Goal: Information Seeking & Learning: Learn about a topic

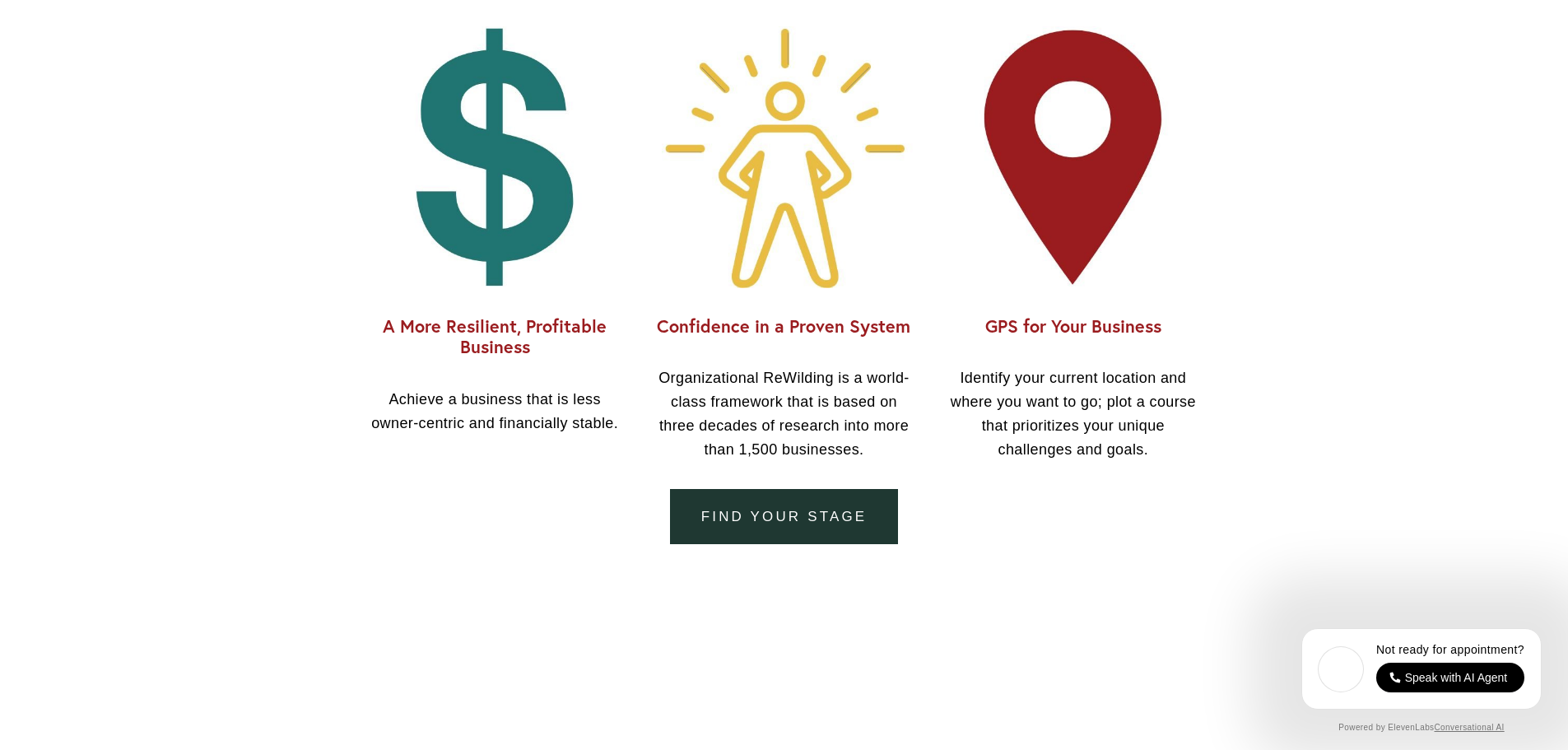
scroll to position [1481, 0]
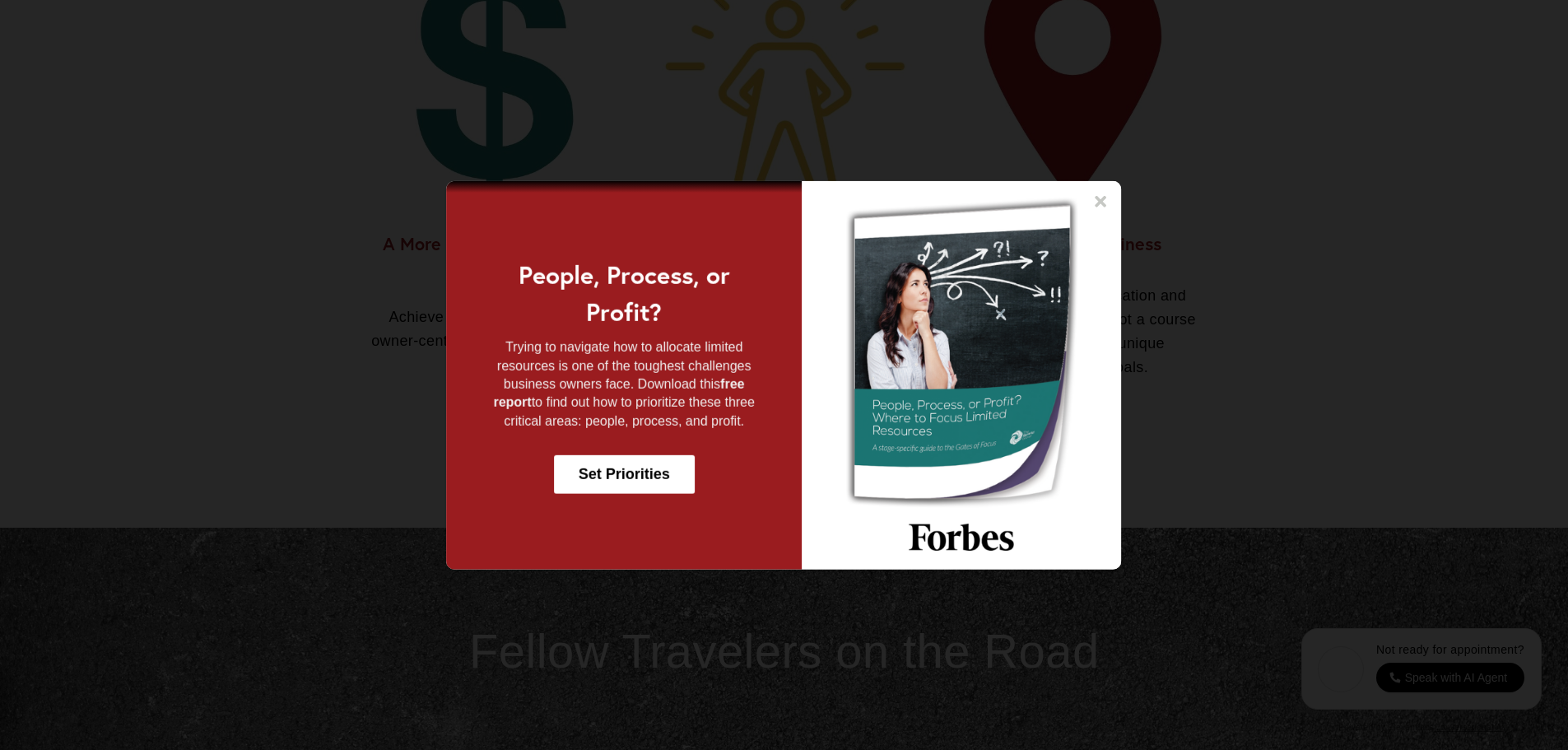
click at [1107, 196] on icon at bounding box center [1101, 201] width 16 height 16
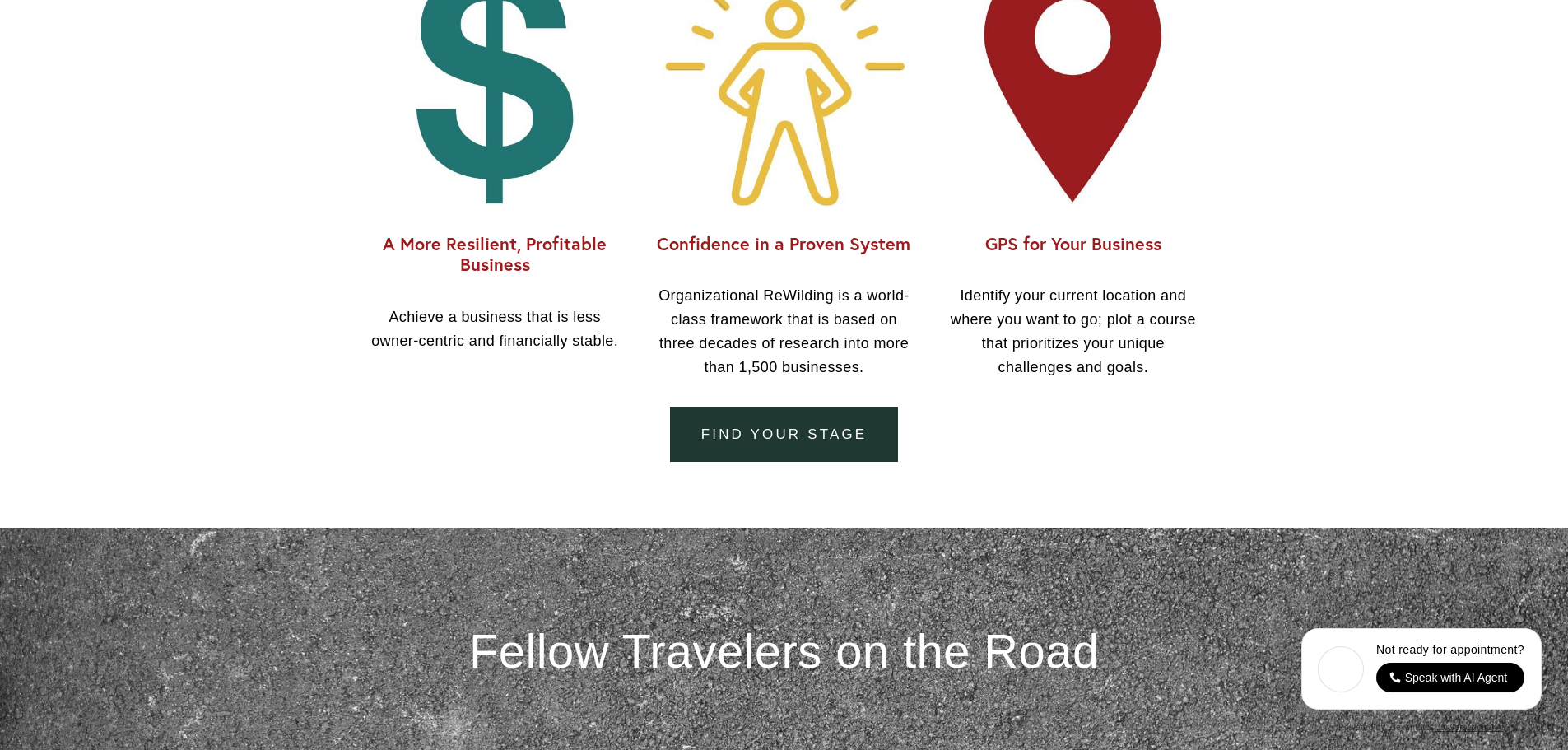
click at [860, 442] on link "Find your Stage" at bounding box center [783, 434] width 228 height 55
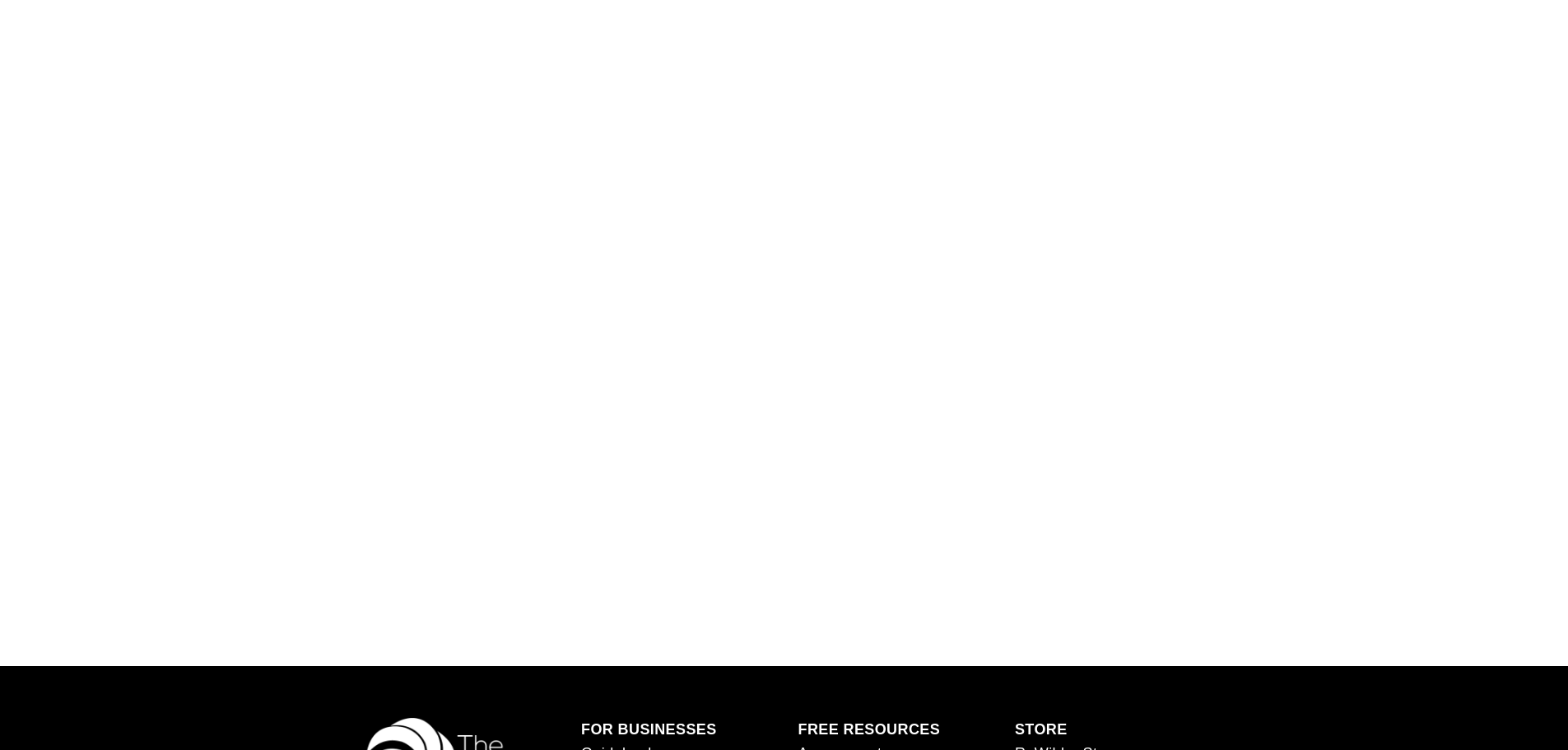
scroll to position [988, 0]
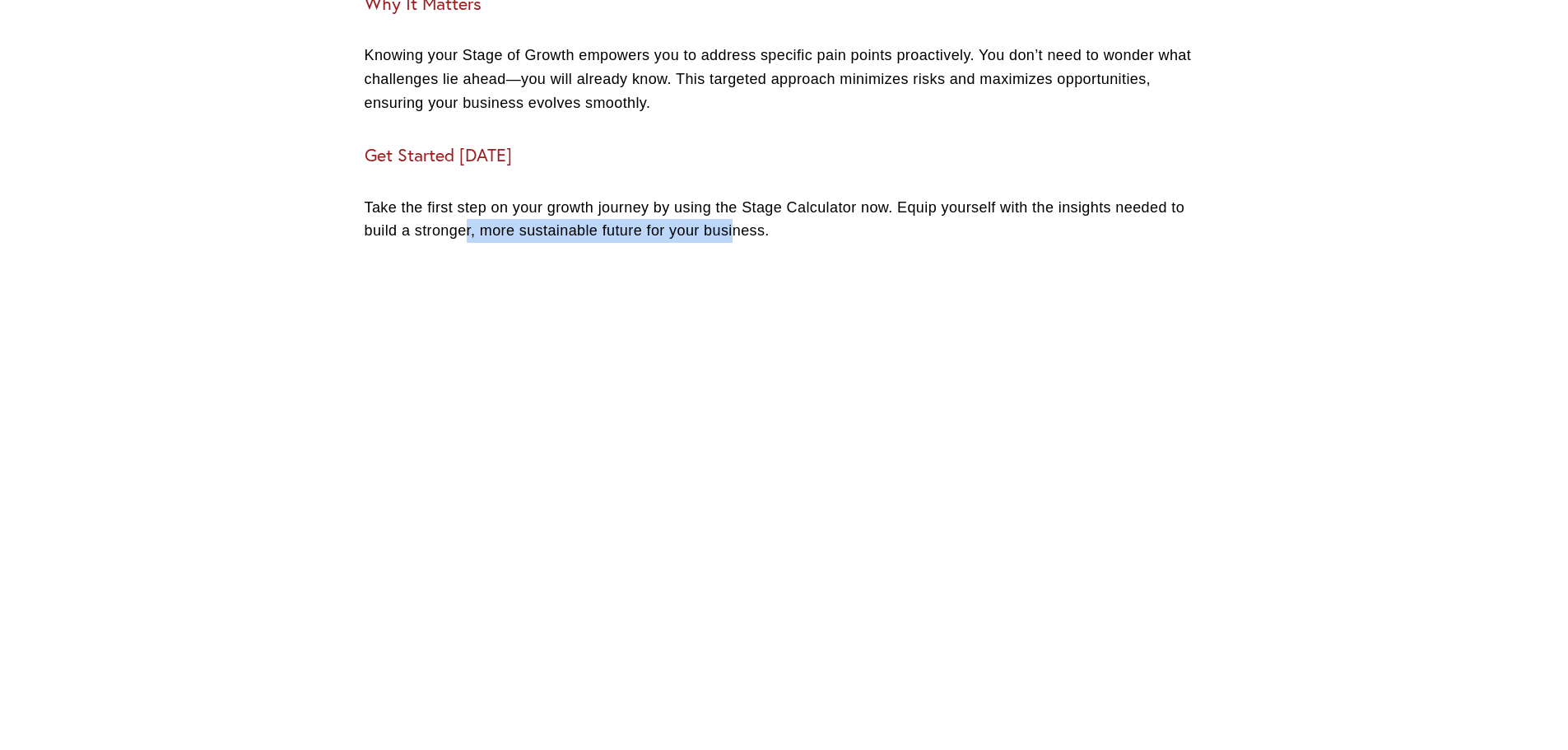
drag, startPoint x: 463, startPoint y: 233, endPoint x: 736, endPoint y: 230, distance: 273.0
click at [736, 230] on p "Take the first step on your growth journey by using the Stage Calculator now. E…" at bounding box center [784, 220] width 839 height 48
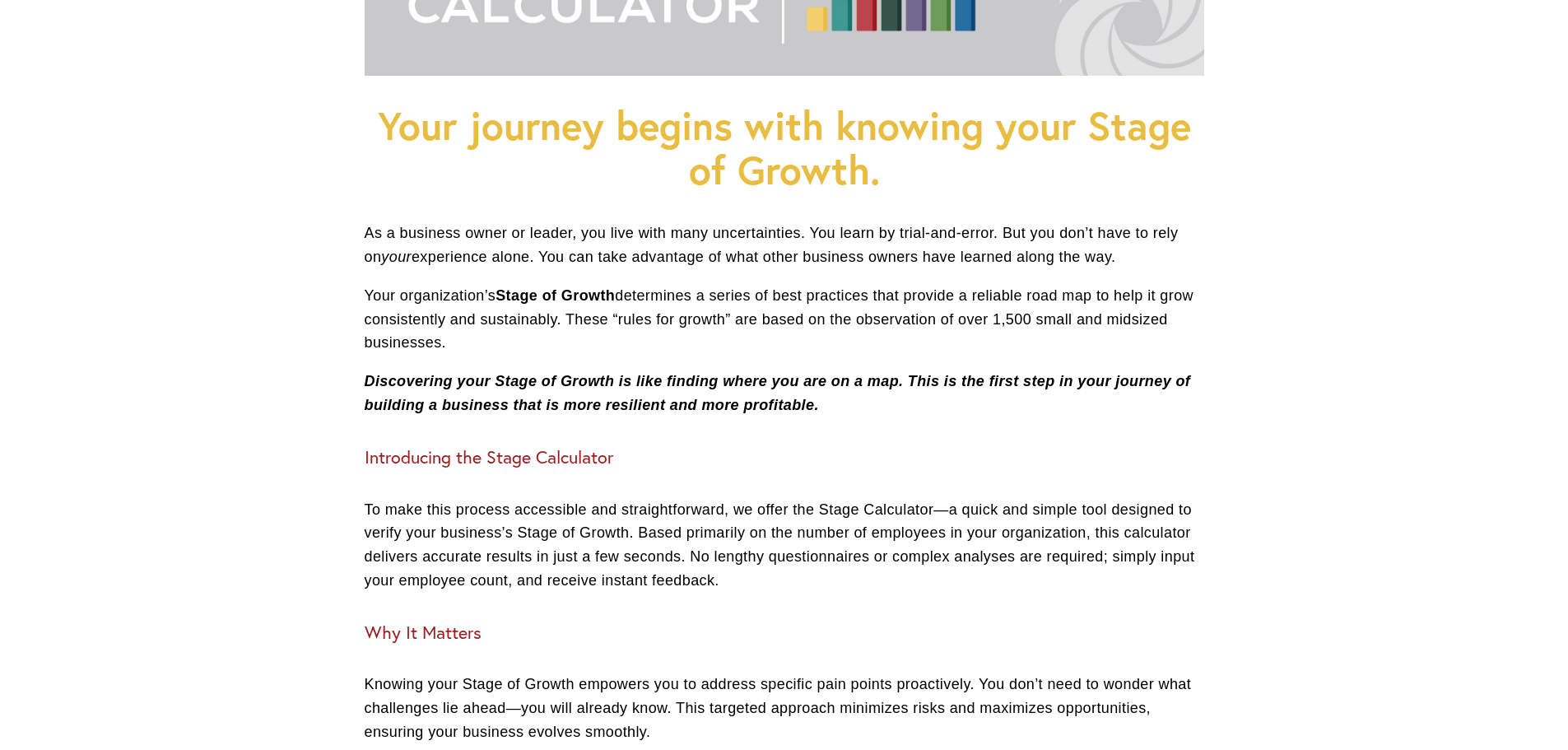
scroll to position [0, 0]
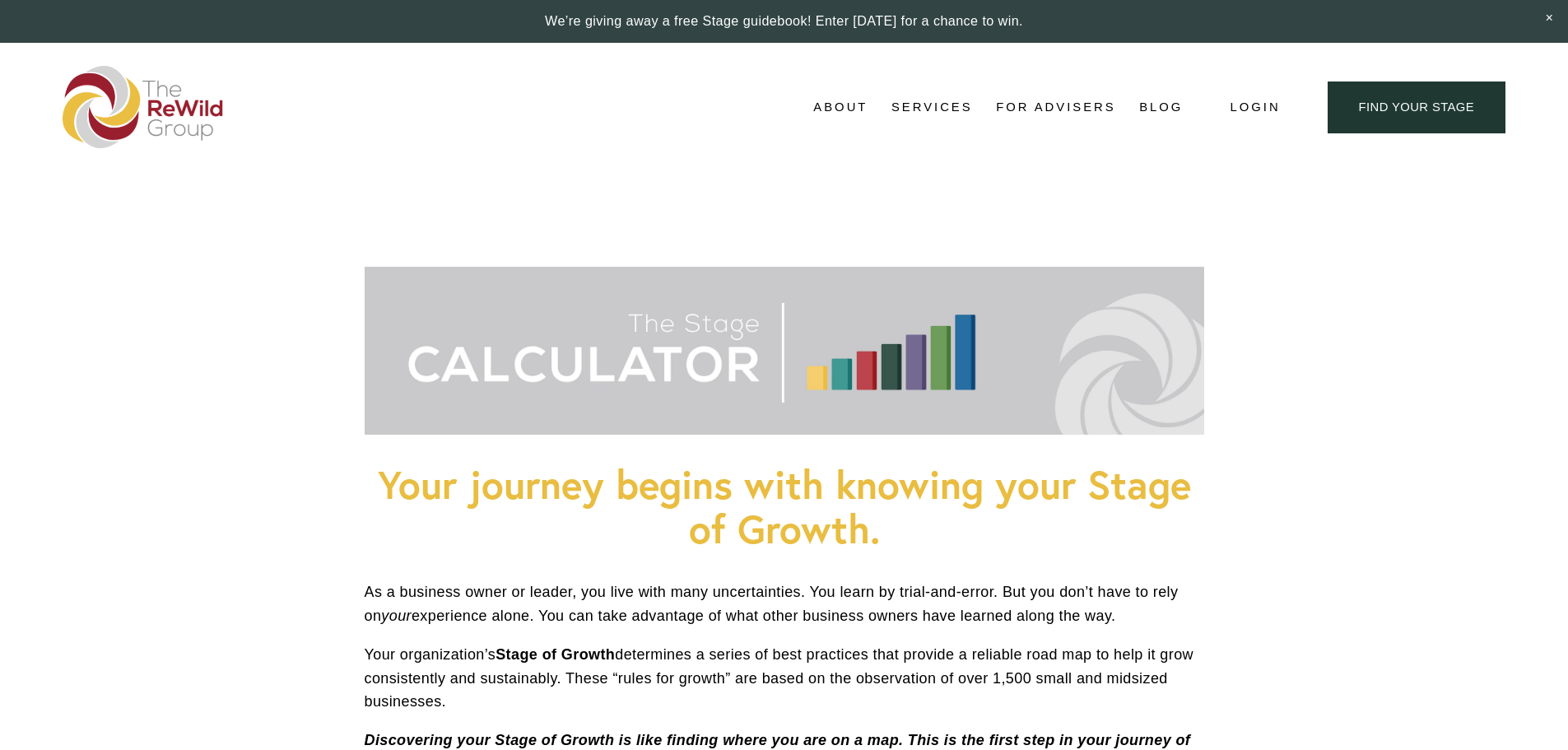
click at [0, 0] on span "Self-Guided" at bounding box center [0, 0] width 0 height 0
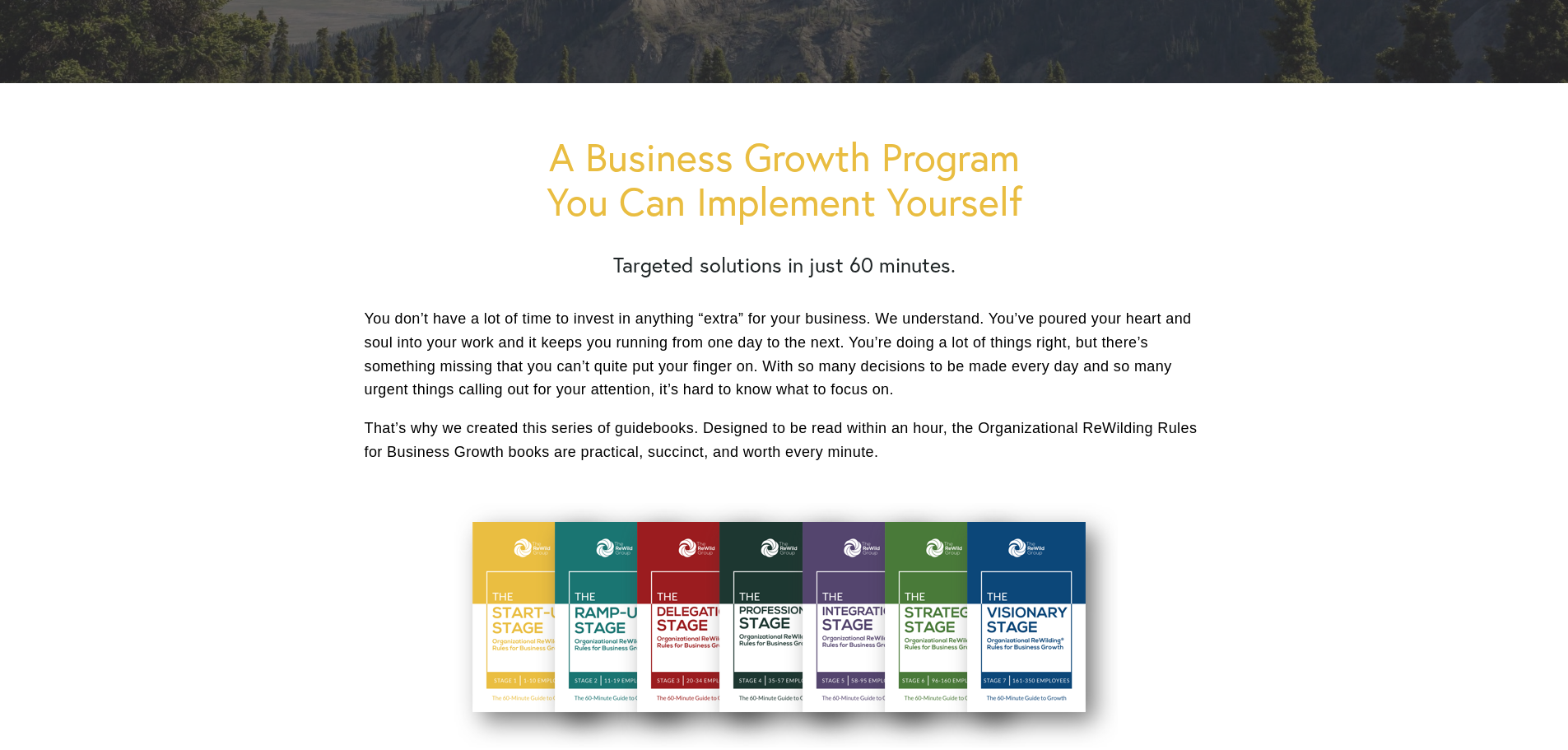
scroll to position [659, 0]
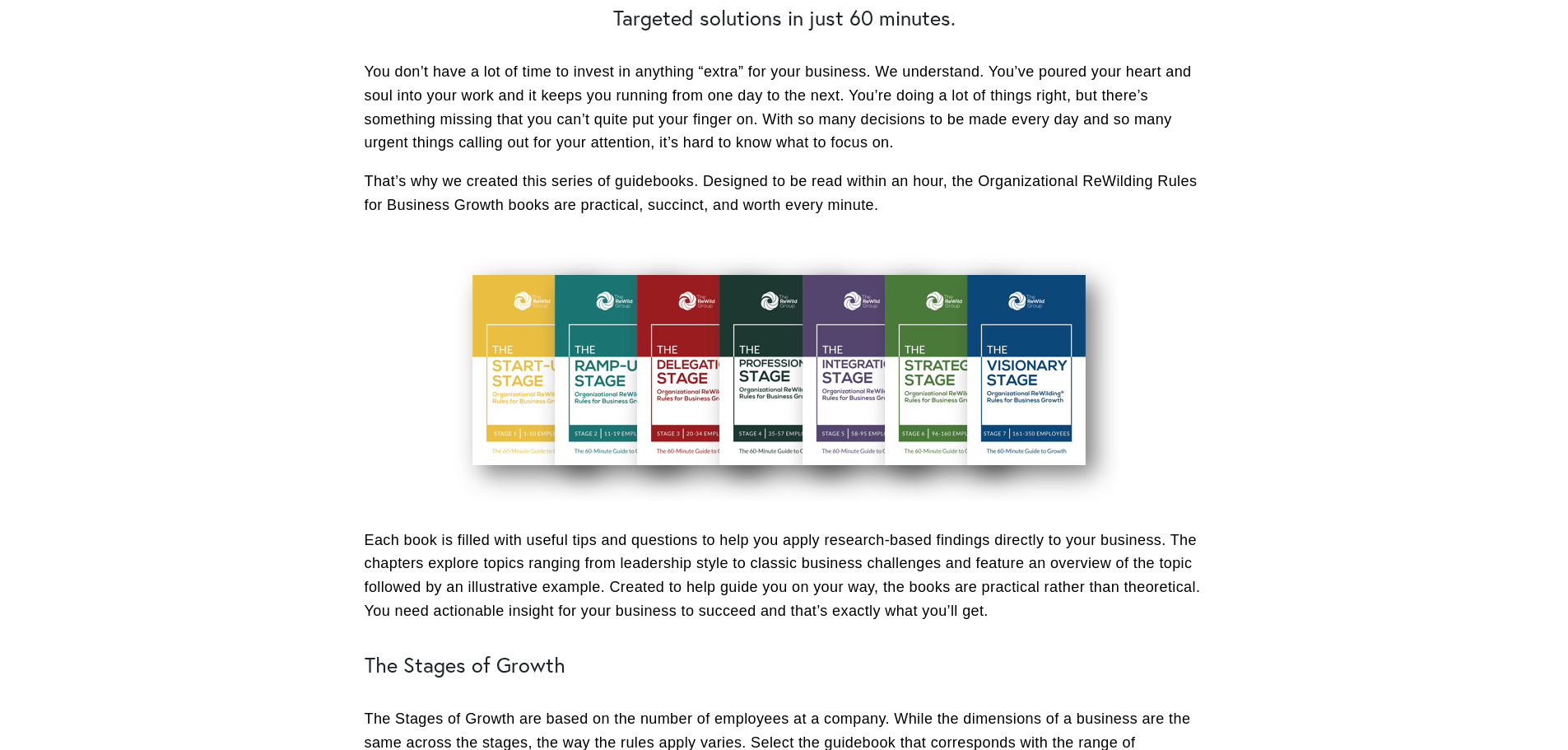
click at [724, 359] on div at bounding box center [784, 372] width 667 height 255
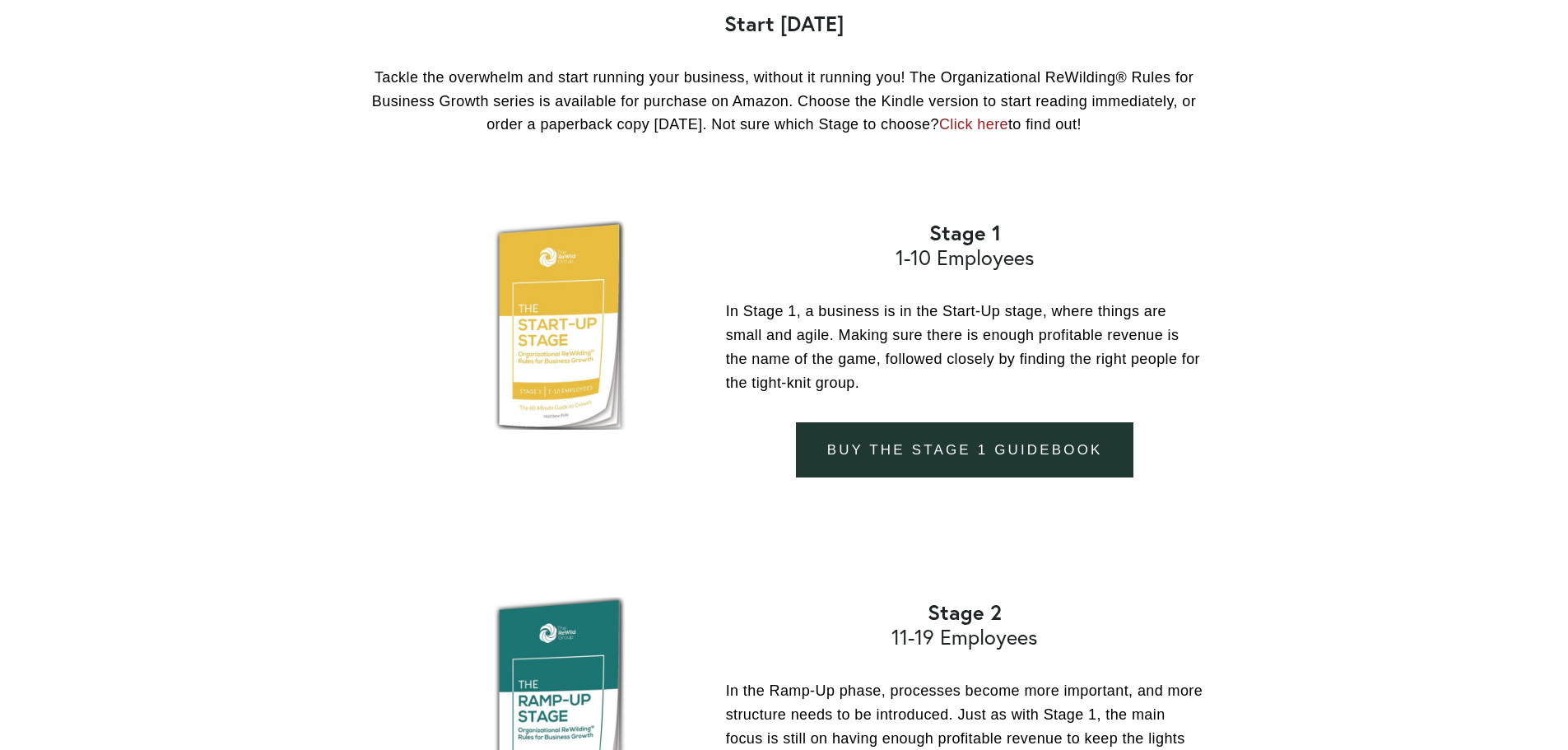
scroll to position [1975, 0]
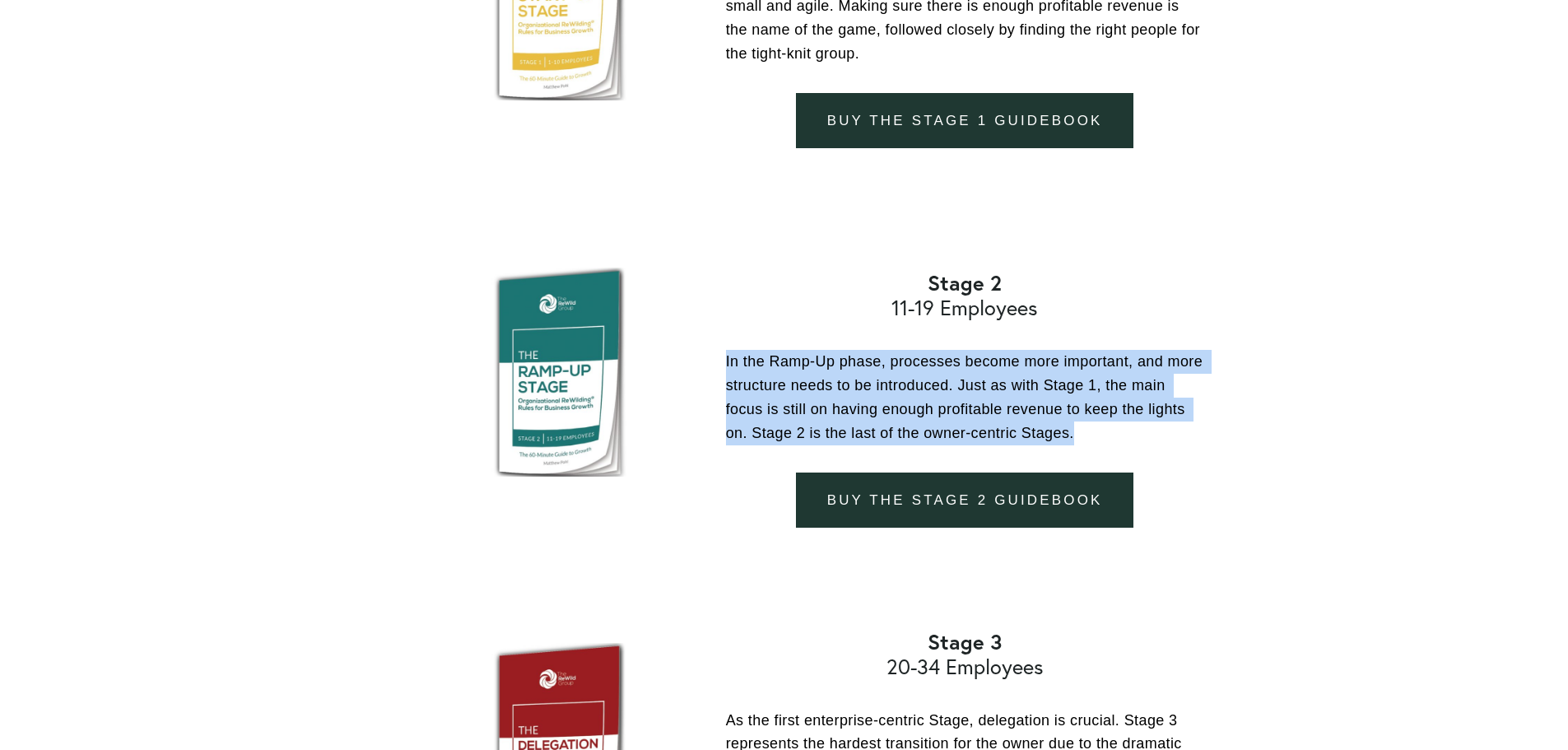
drag, startPoint x: 1078, startPoint y: 434, endPoint x: 752, endPoint y: 377, distance: 330.9
click at [723, 365] on div "Stage 2 11-19 Employees In the Ramp-Up phase, processes become more important, …" at bounding box center [964, 358] width 506 height 201
click at [755, 377] on p "In the Ramp-Up phase, processes become more important, and more structure needs…" at bounding box center [965, 397] width 478 height 95
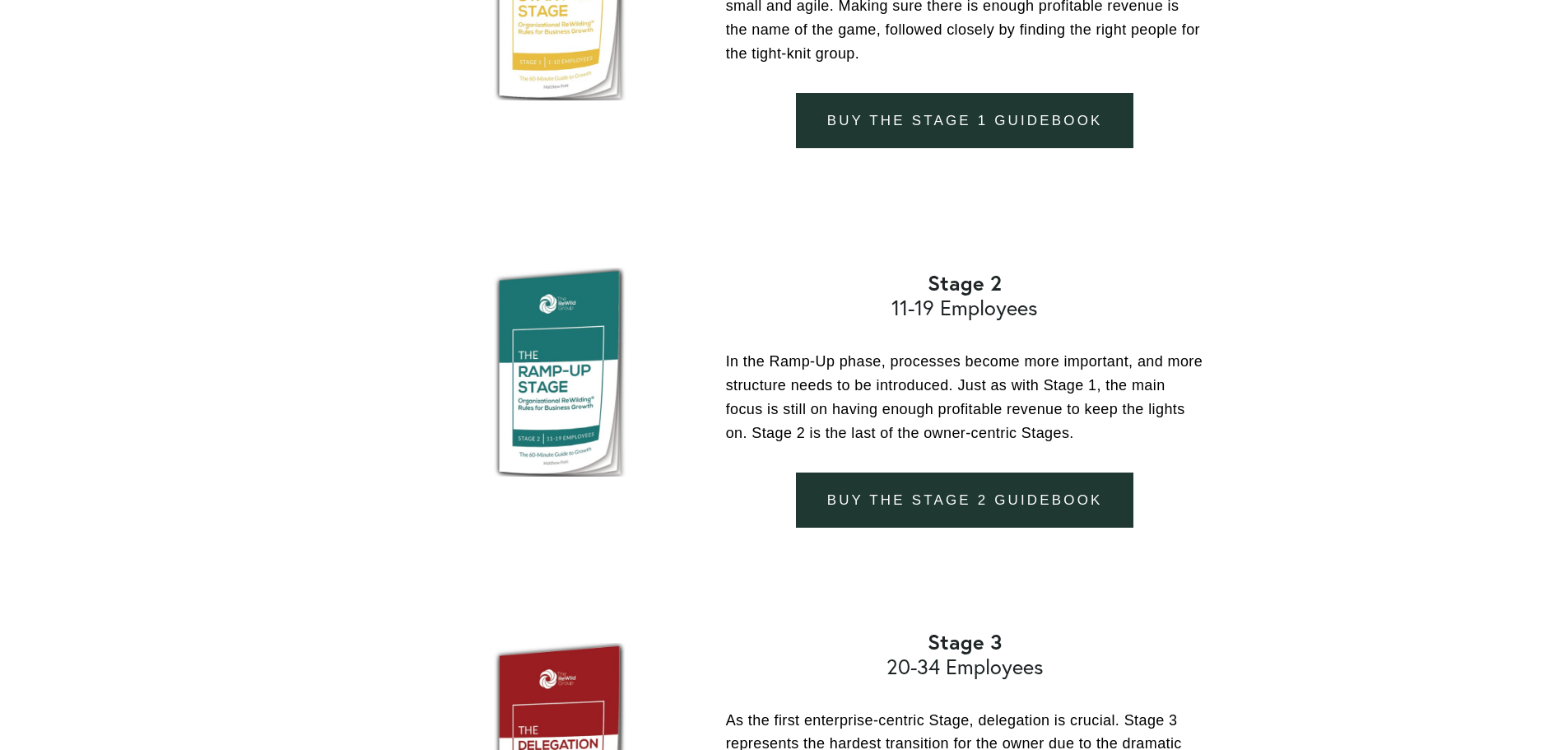
scroll to position [2305, 0]
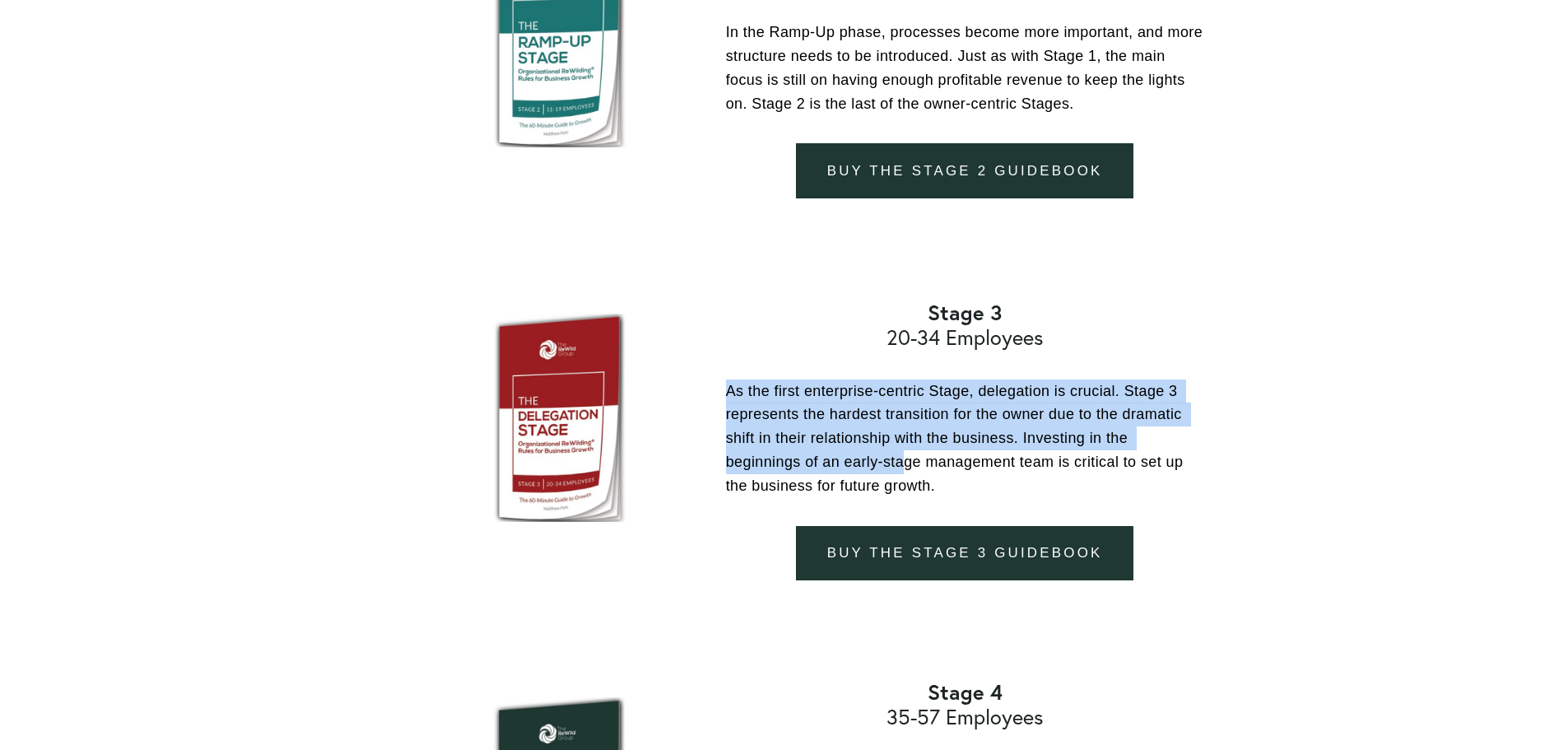
drag, startPoint x: 729, startPoint y: 387, endPoint x: 915, endPoint y: 474, distance: 205.3
click at [913, 474] on p "As the first enterprise-centric Stage, delegation is crucial. Stage 3 represent…" at bounding box center [965, 439] width 478 height 119
click at [915, 474] on p "As the first enterprise-centric Stage, delegation is crucial. Stage 3 represent…" at bounding box center [965, 439] width 478 height 119
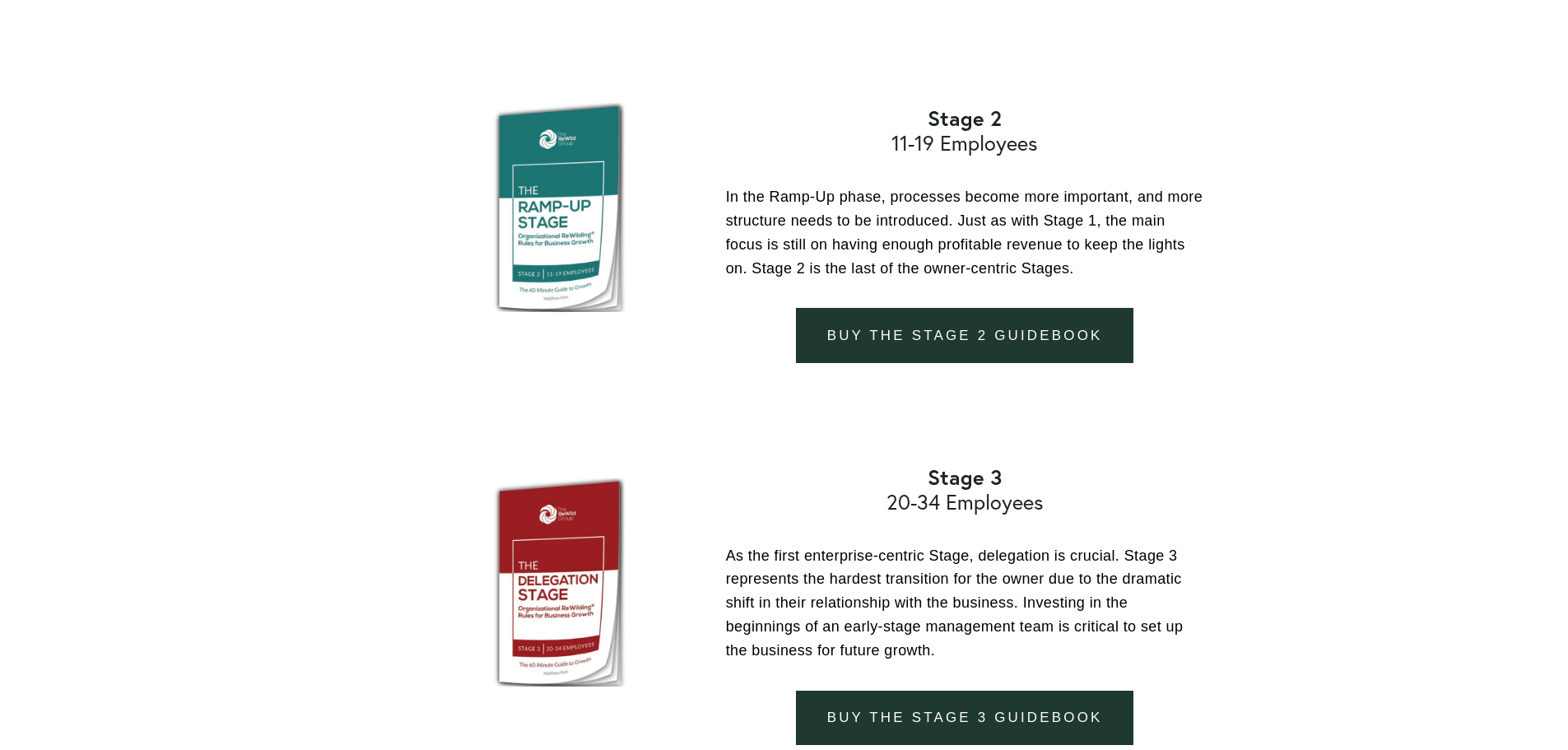
scroll to position [2058, 0]
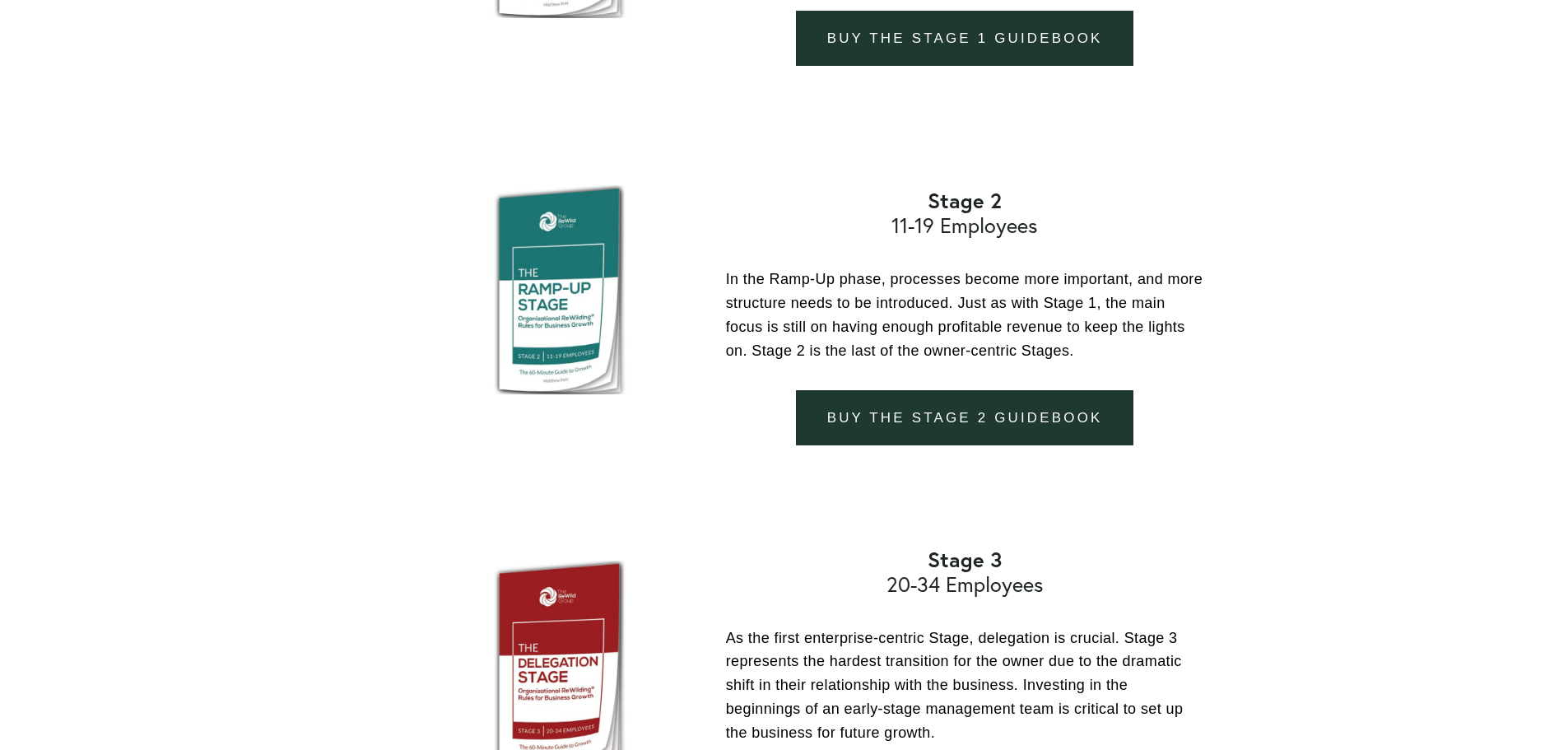
click at [920, 441] on link "buy the stage 2 guidebook" at bounding box center [965, 417] width 338 height 55
click at [888, 418] on link "buy the stage 2 guidebook" at bounding box center [965, 417] width 338 height 55
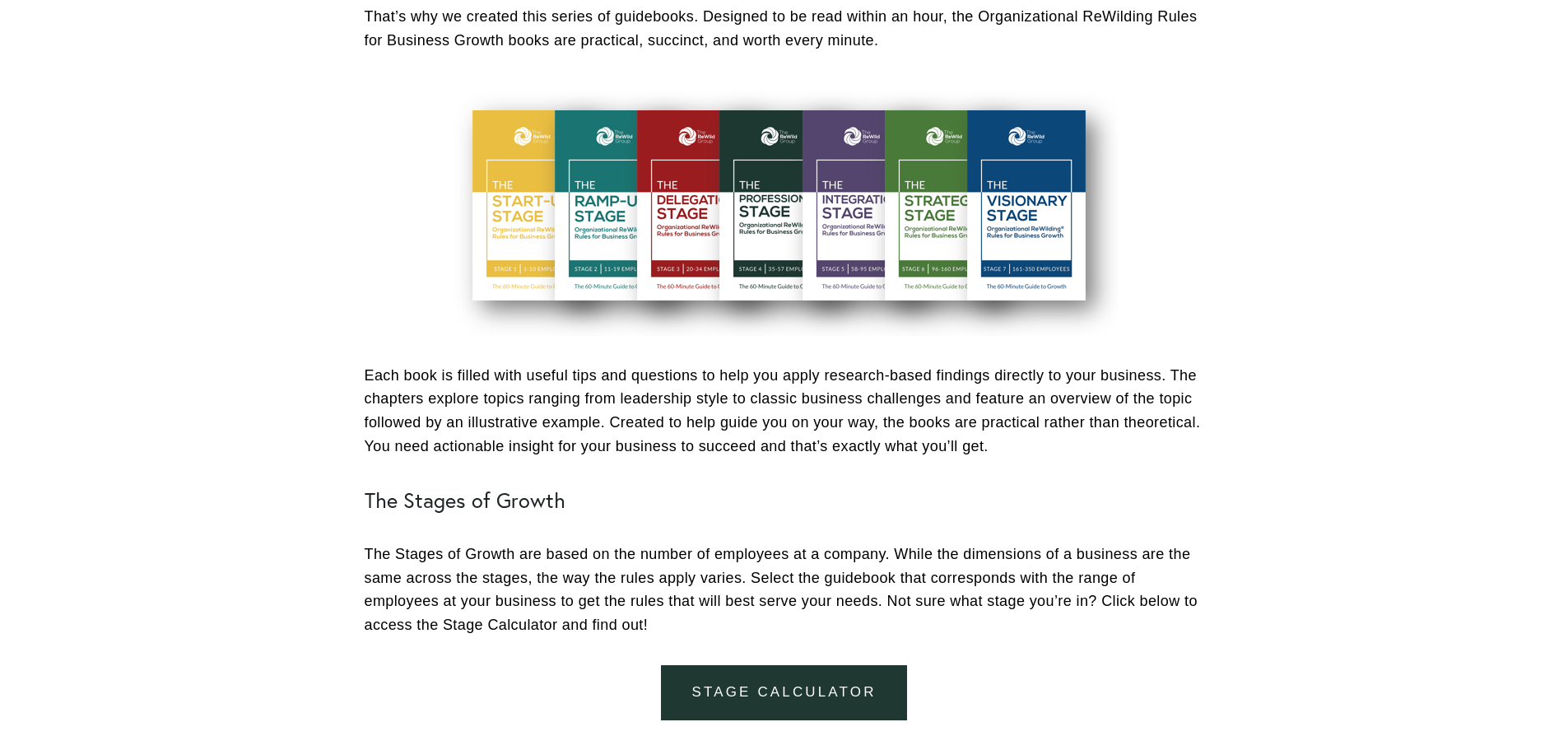
scroll to position [0, 0]
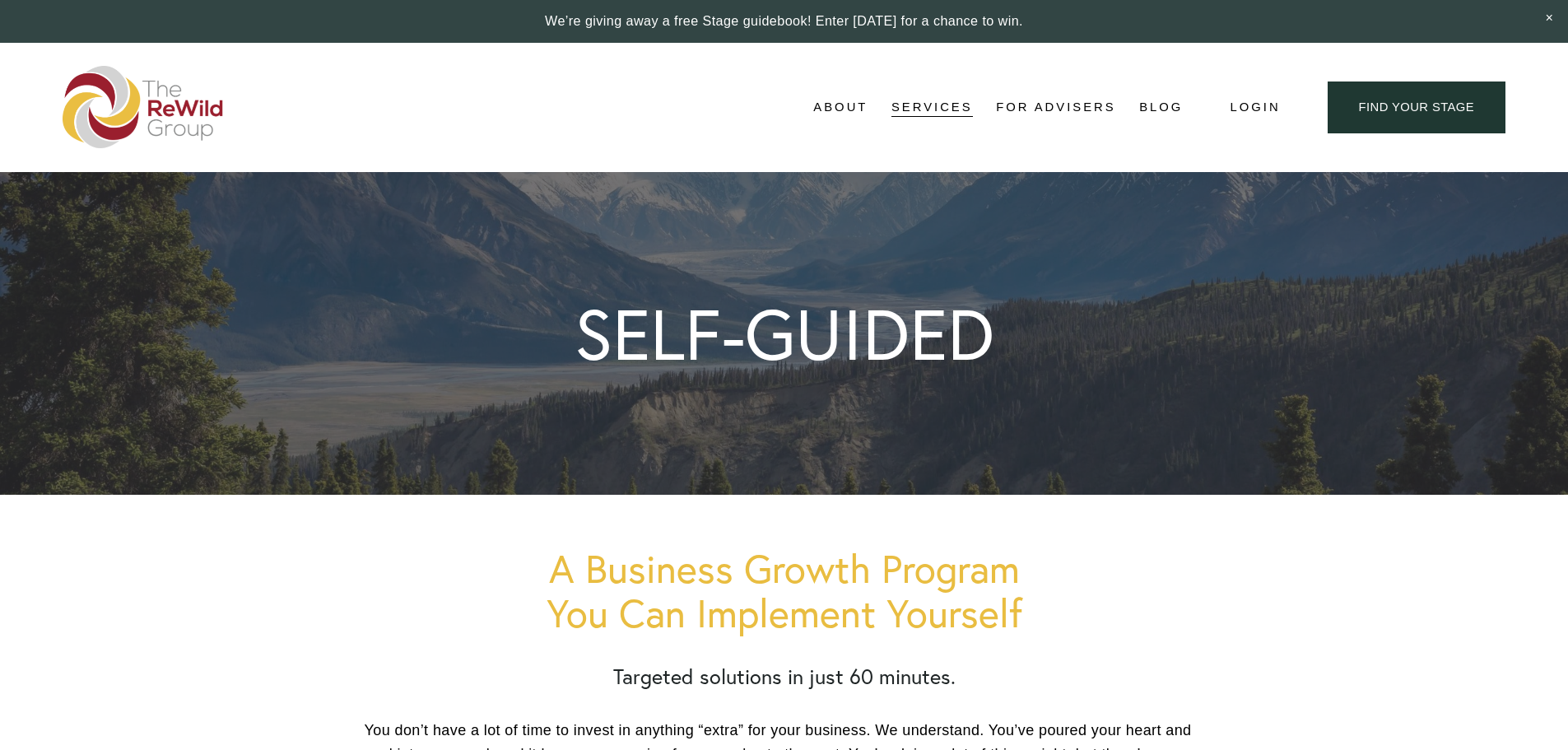
click at [814, 24] on link at bounding box center [784, 21] width 1568 height 43
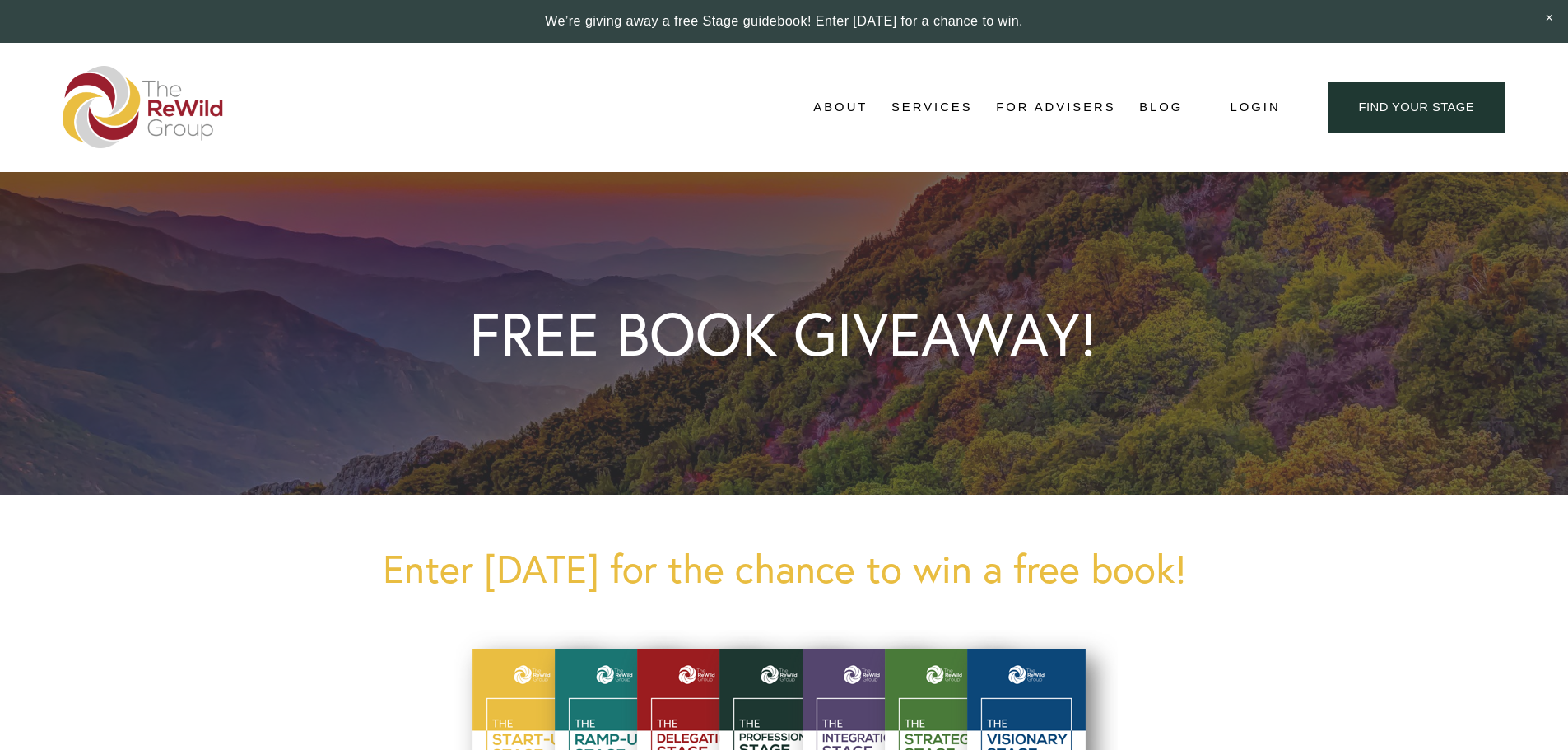
click at [967, 106] on span "Services" at bounding box center [932, 108] width 82 height 22
click at [0, 0] on span "For Businesses" at bounding box center [0, 0] width 0 height 0
